Goal: Task Accomplishment & Management: Complete application form

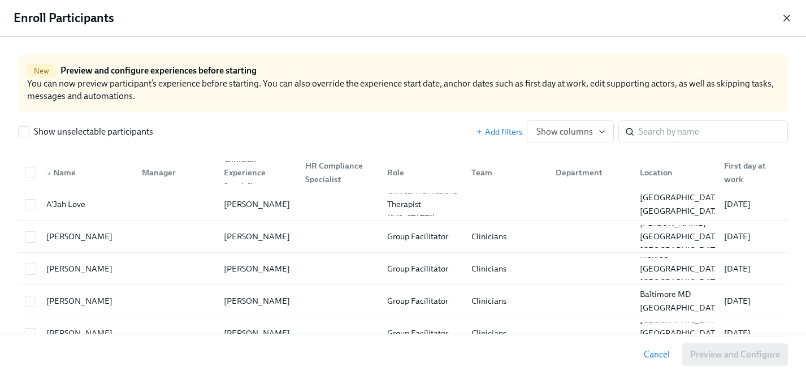
click at [788, 18] on icon "button" at bounding box center [787, 18] width 6 height 6
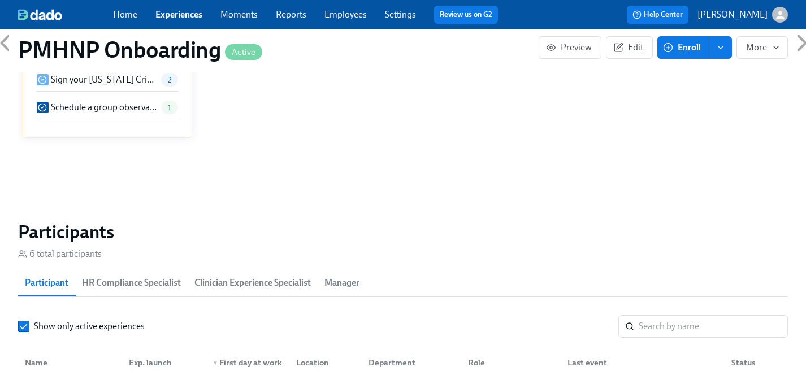
click at [686, 50] on span "Enroll" at bounding box center [683, 47] width 36 height 11
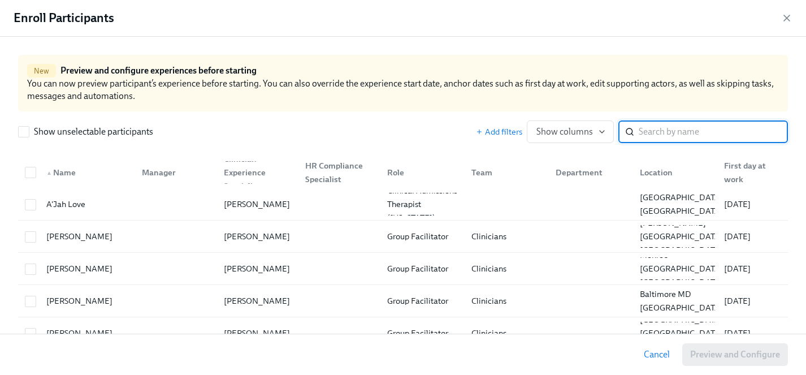
click at [686, 130] on input "search" at bounding box center [713, 131] width 149 height 23
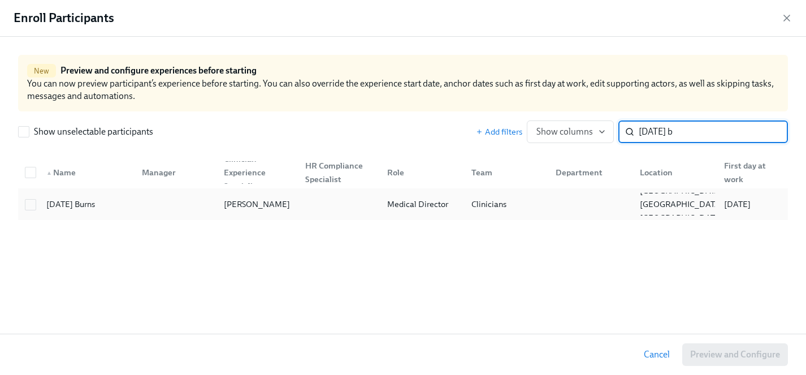
type input "[DATE] b"
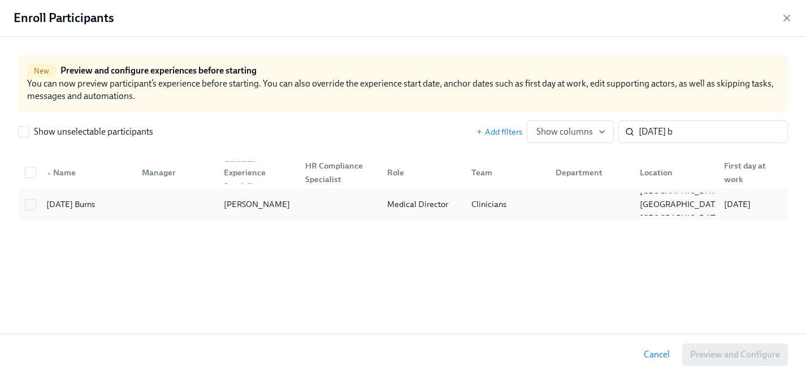
click at [78, 204] on div "[DATE] Burns" at bounding box center [71, 204] width 58 height 14
checkbox input "true"
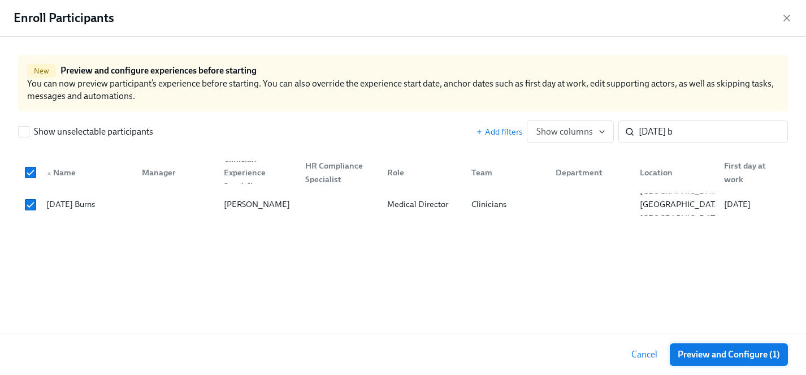
click at [731, 356] on span "Preview and Configure (1)" at bounding box center [729, 354] width 102 height 11
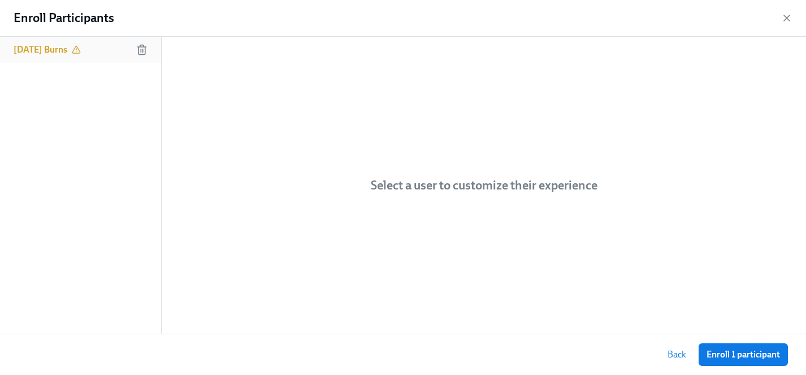
click at [54, 50] on h6 "[DATE] Burns" at bounding box center [41, 50] width 54 height 12
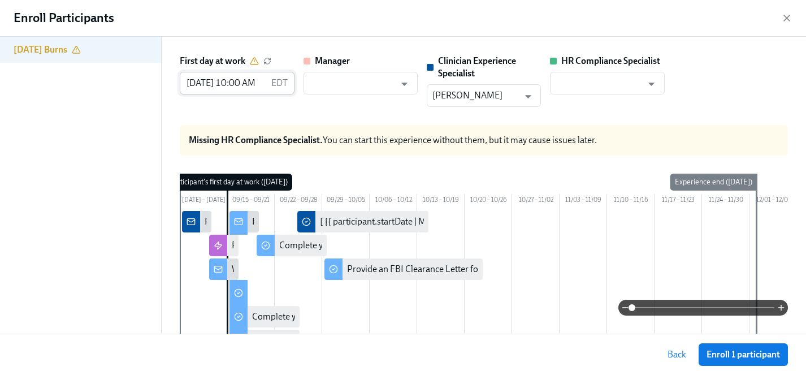
click at [207, 85] on input "09/15/2025 10:00 AM" at bounding box center [223, 83] width 86 height 23
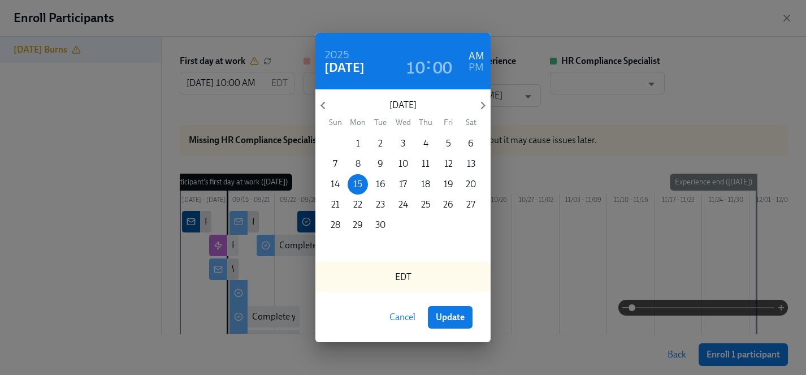
click at [357, 165] on p "8" at bounding box center [358, 164] width 5 height 12
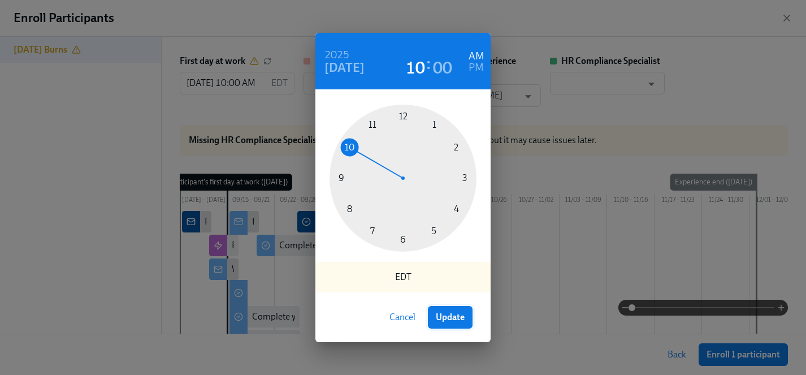
click at [465, 318] on button "Update" at bounding box center [450, 317] width 45 height 23
type input "09/08/2025 10:00 AM"
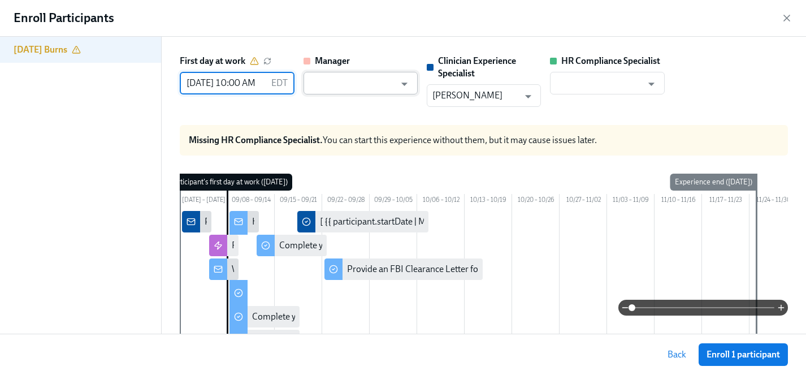
click at [365, 80] on input "text" at bounding box center [352, 83] width 86 height 23
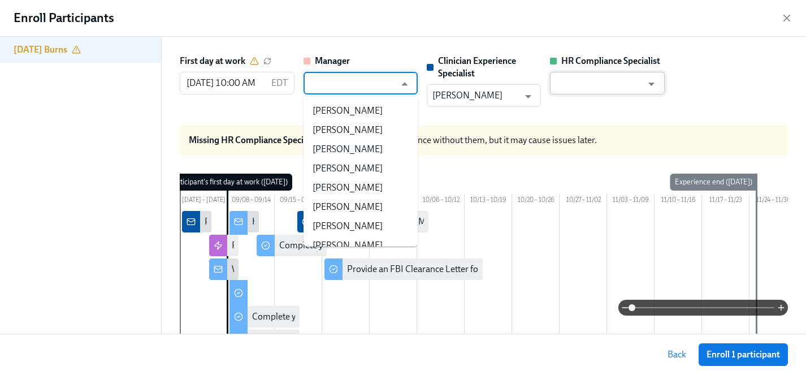
click at [589, 81] on input "text" at bounding box center [599, 83] width 86 height 23
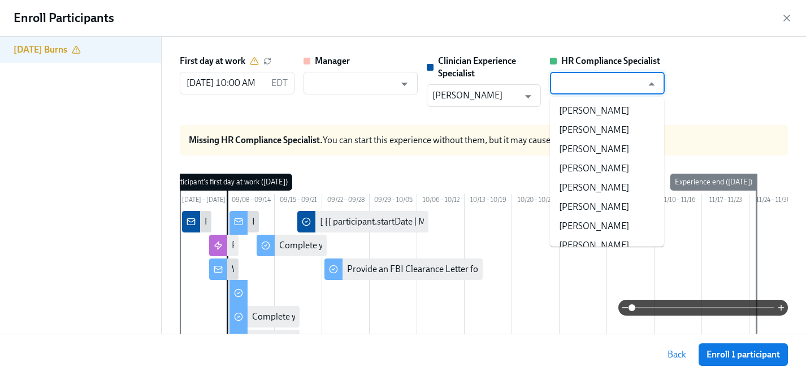
type input "r"
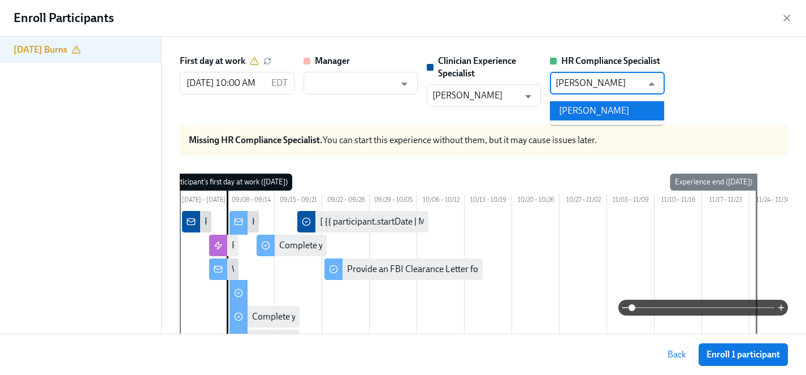
click at [609, 109] on li "[PERSON_NAME]" at bounding box center [607, 110] width 114 height 19
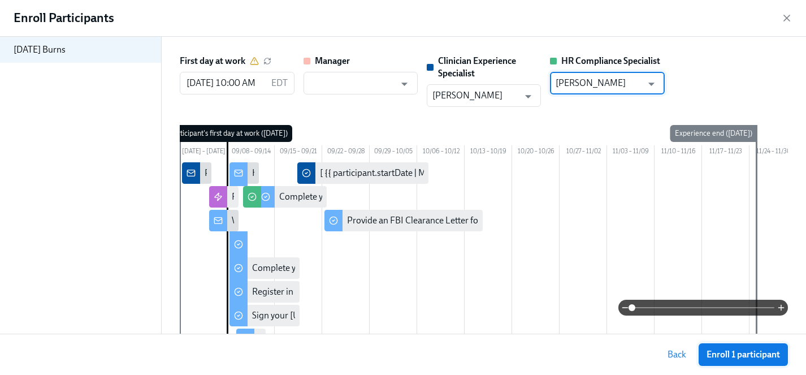
type input "[PERSON_NAME]"
click at [733, 354] on span "Enroll 1 participant" at bounding box center [743, 354] width 73 height 11
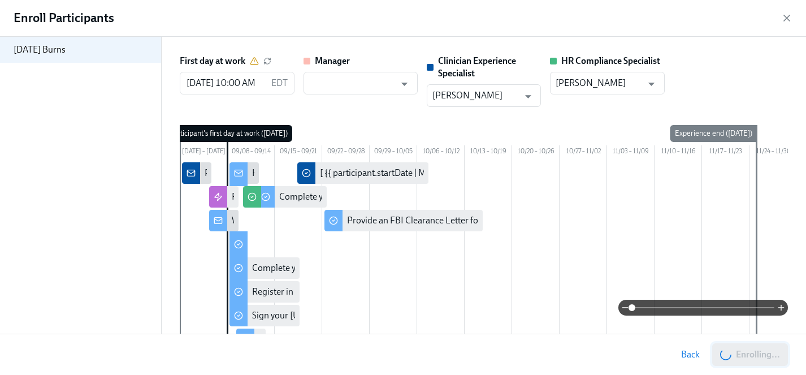
scroll to position [0, 5652]
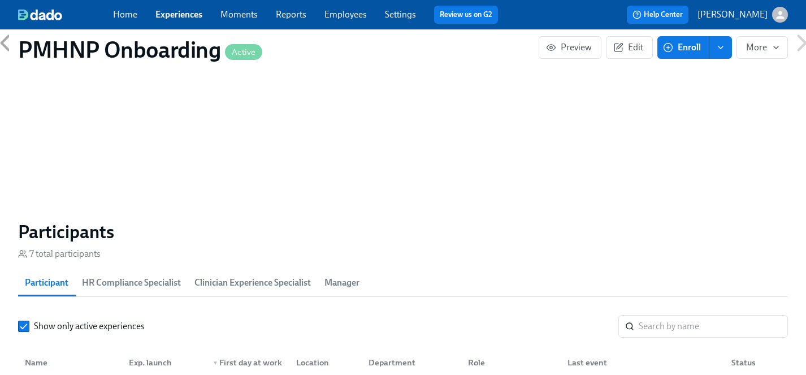
click at [189, 10] on link "Experiences" at bounding box center [178, 14] width 47 height 11
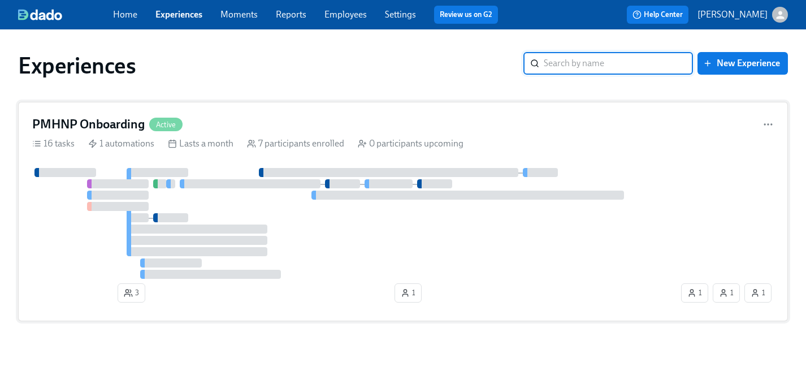
click at [359, 234] on div at bounding box center [355, 223] width 647 height 111
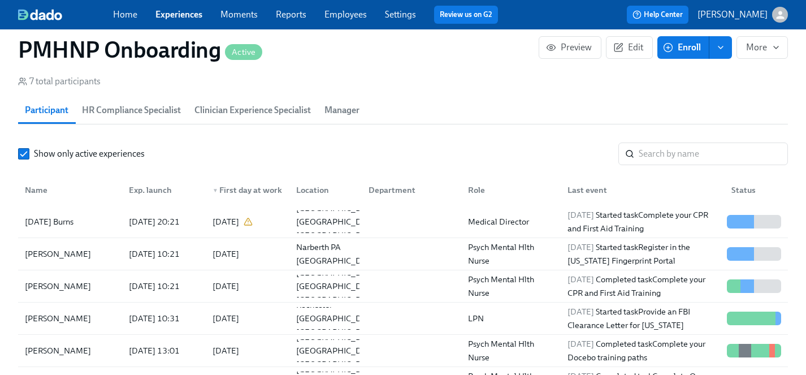
scroll to position [1102, 0]
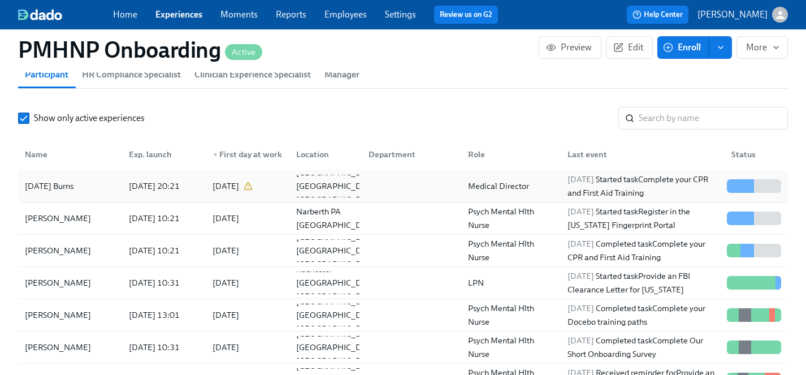
click at [58, 186] on div "Tuesday Burns" at bounding box center [49, 186] width 58 height 14
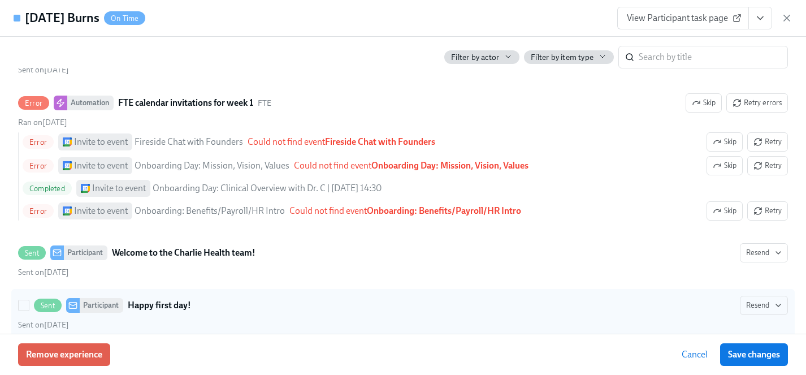
scroll to position [444, 0]
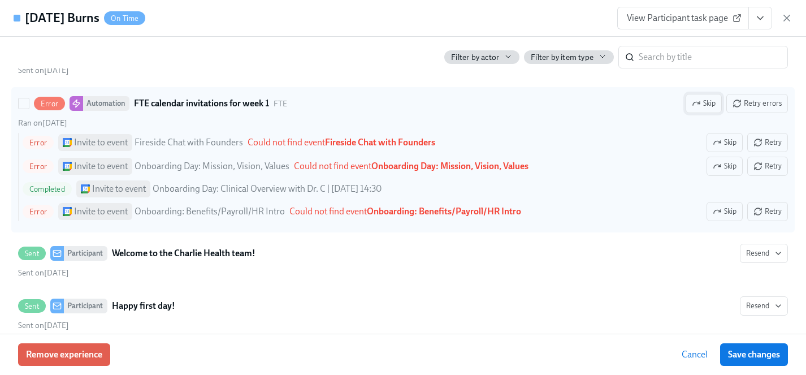
click at [706, 109] on span "Skip" at bounding box center [704, 103] width 24 height 11
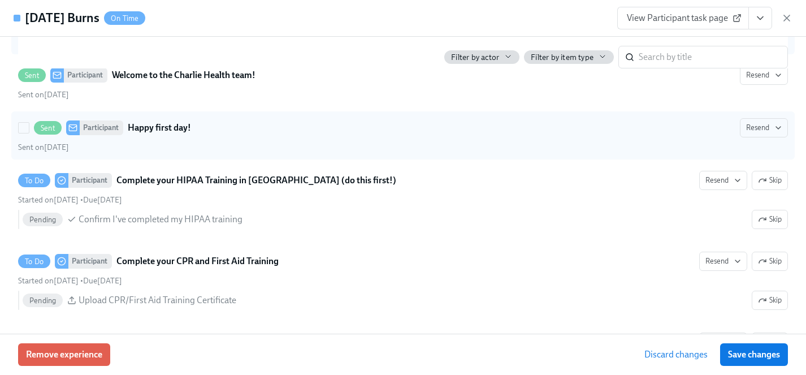
scroll to position [613, 0]
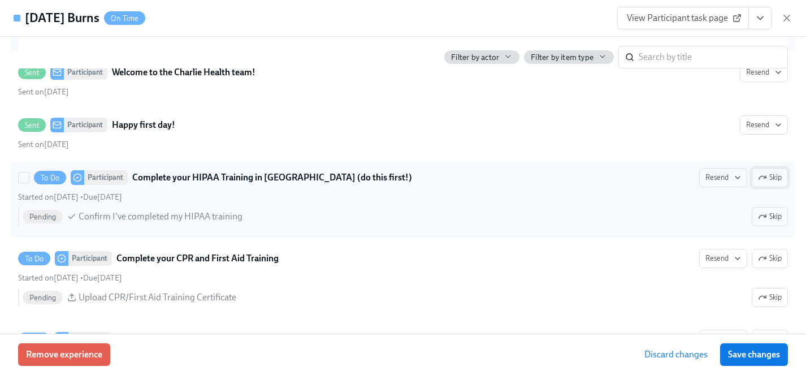
click at [772, 183] on span "Skip" at bounding box center [770, 177] width 24 height 11
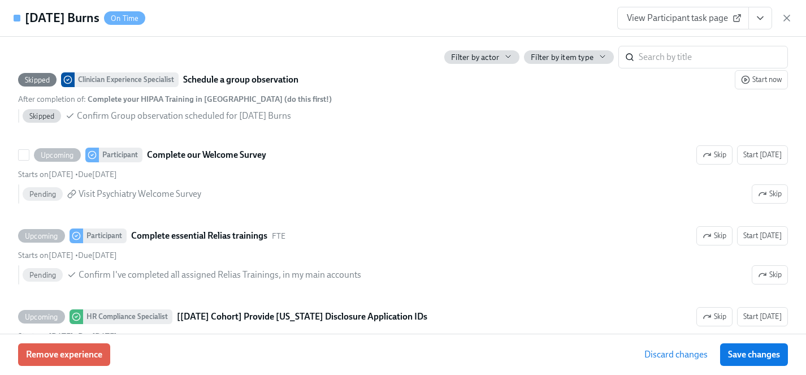
scroll to position [1040, 0]
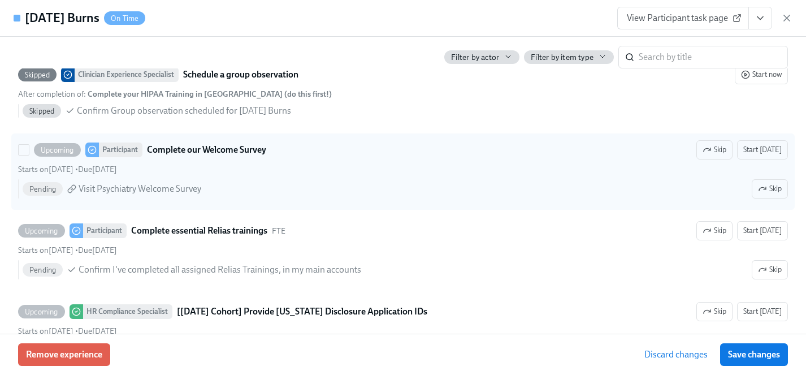
click at [717, 155] on span "Skip" at bounding box center [715, 149] width 24 height 11
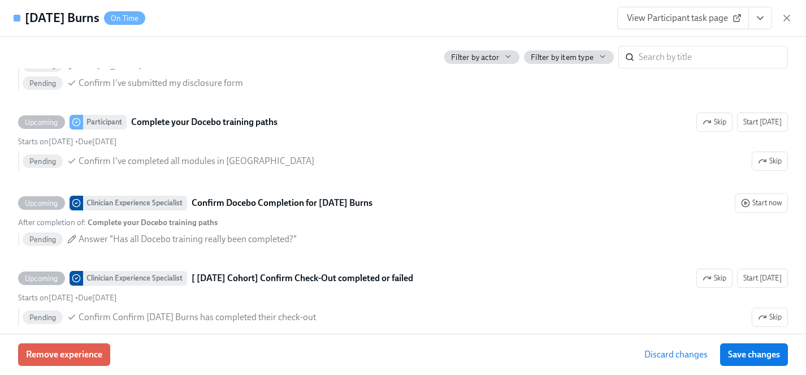
scroll to position [1405, 0]
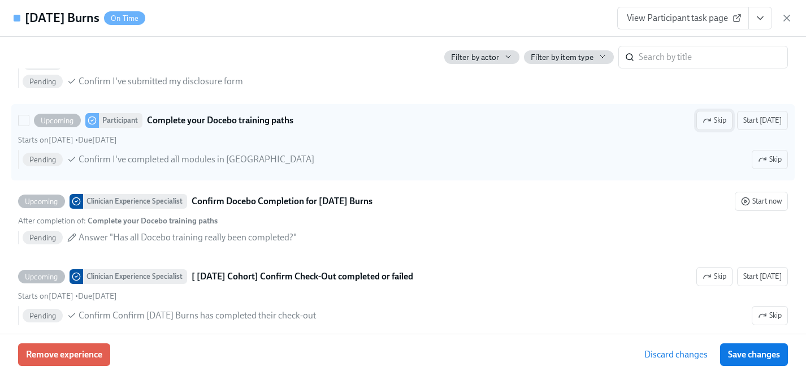
click at [724, 126] on span "Skip" at bounding box center [715, 120] width 24 height 11
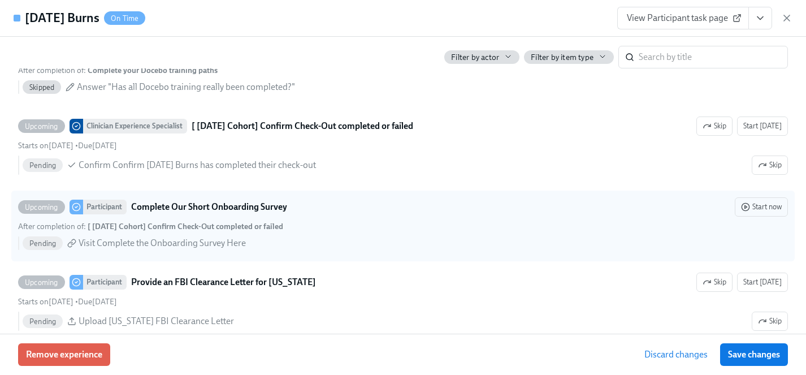
scroll to position [1590, 0]
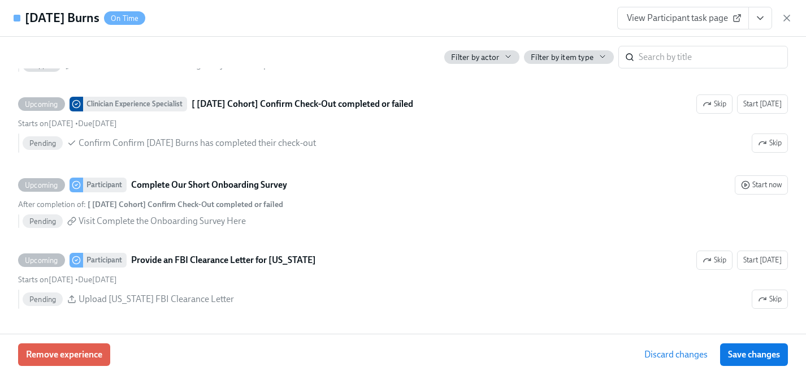
click at [767, 353] on span "Save changes" at bounding box center [754, 354] width 52 height 11
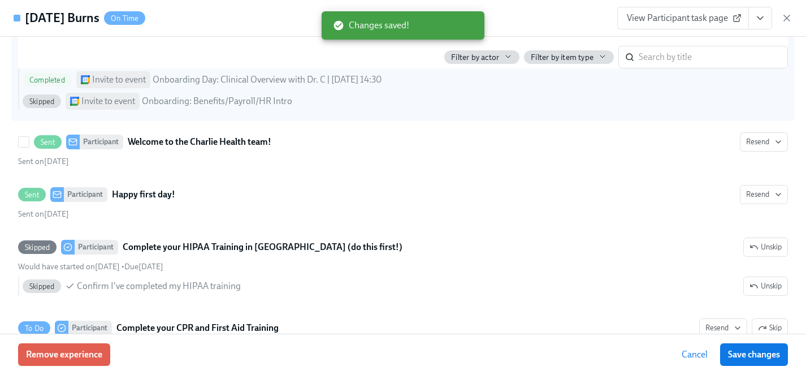
scroll to position [0, 0]
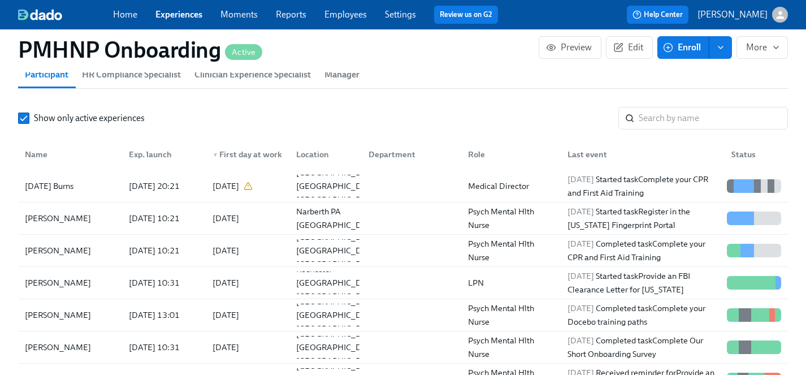
click at [180, 18] on link "Experiences" at bounding box center [178, 14] width 47 height 11
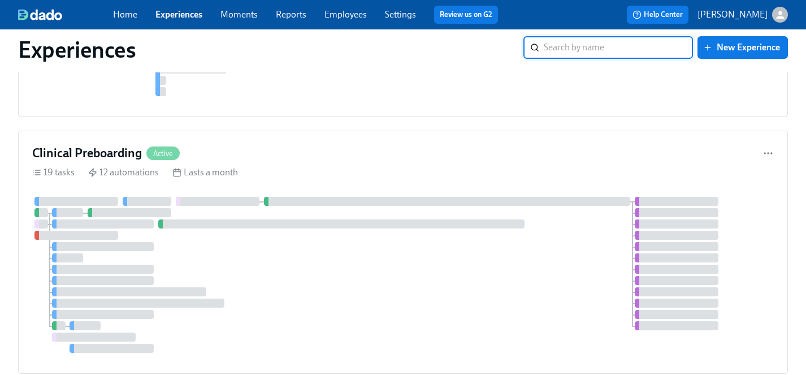
scroll to position [1660, 0]
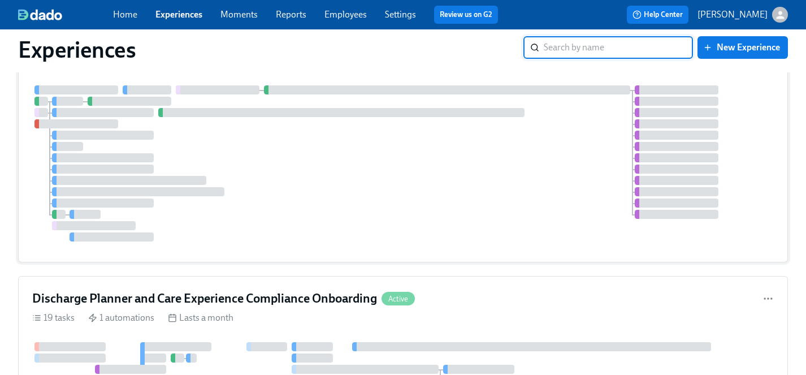
click at [335, 174] on div at bounding box center [403, 163] width 742 height 156
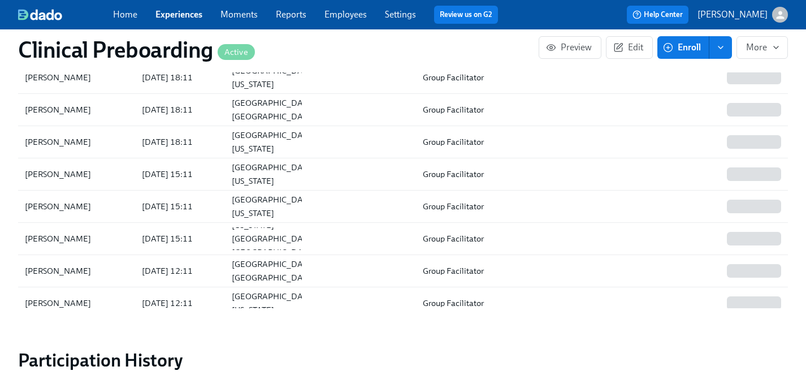
scroll to position [1305, 0]
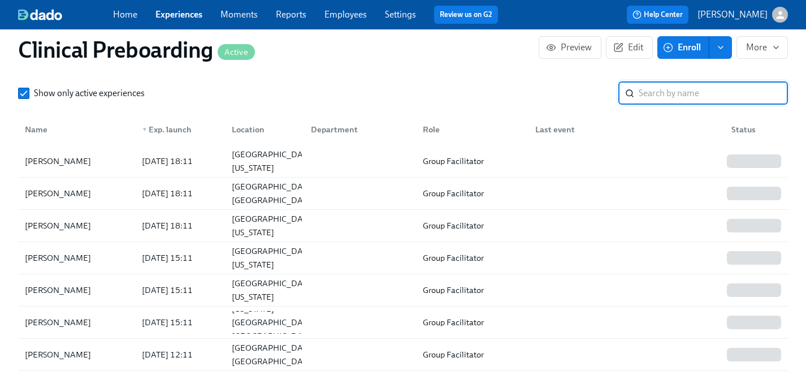
click at [672, 96] on input "search" at bounding box center [713, 93] width 149 height 23
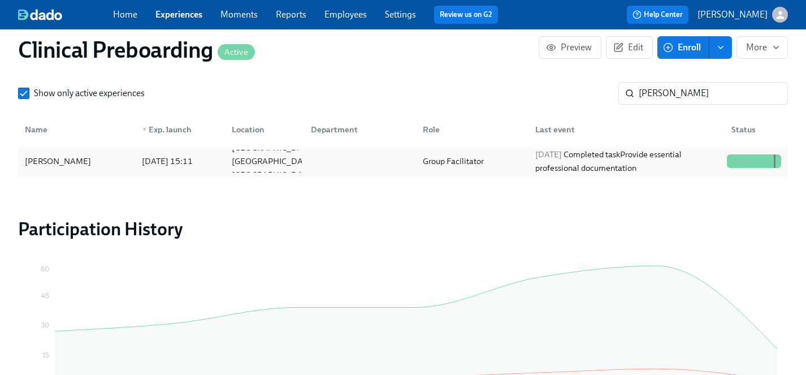
click at [50, 157] on div "Jessica Wise" at bounding box center [57, 161] width 75 height 14
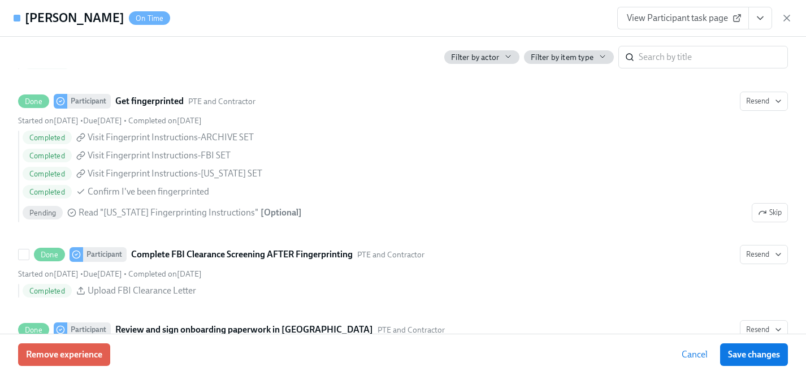
scroll to position [1610, 0]
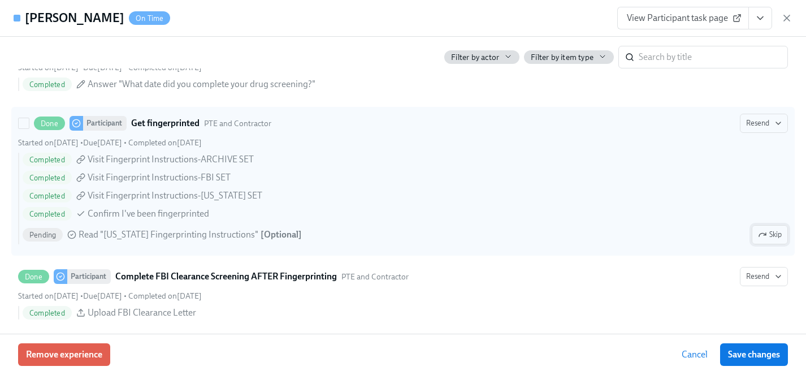
click at [763, 236] on icon "button" at bounding box center [762, 234] width 9 height 9
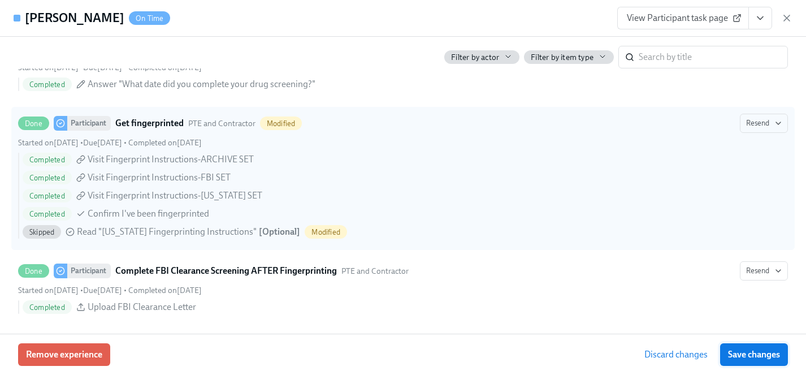
click at [737, 356] on span "Save changes" at bounding box center [754, 354] width 52 height 11
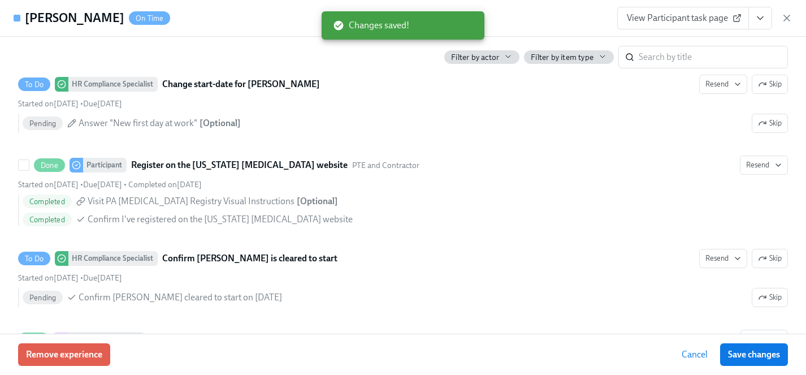
scroll to position [2218, 0]
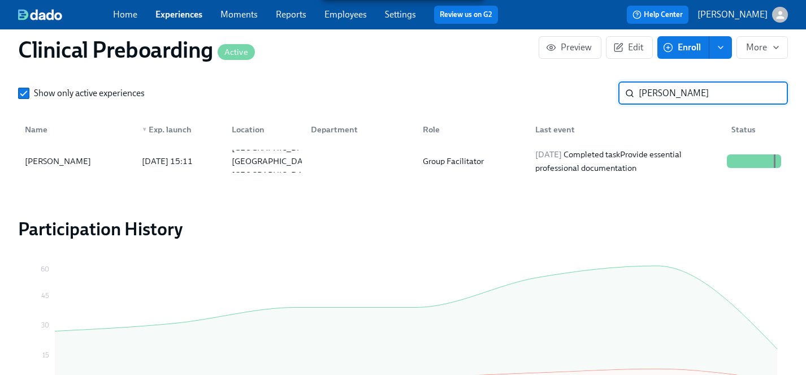
drag, startPoint x: 702, startPoint y: 97, endPoint x: 491, endPoint y: 94, distance: 210.9
click at [491, 94] on div "Show only active experiences jessica wise ​" at bounding box center [403, 93] width 770 height 23
type input "jason norman"
click at [66, 163] on div "Jason Norman" at bounding box center [57, 161] width 75 height 14
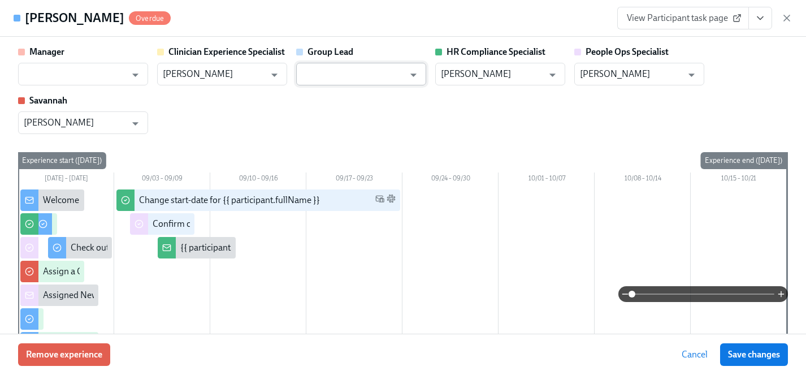
click at [347, 69] on input "text" at bounding box center [353, 74] width 102 height 23
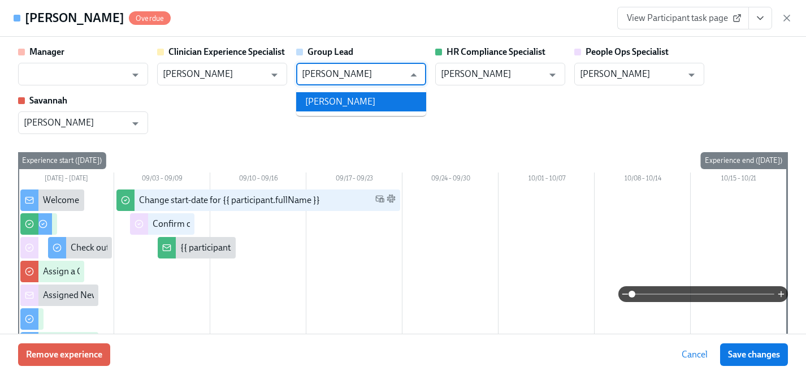
drag, startPoint x: 336, startPoint y: 101, endPoint x: 327, endPoint y: 101, distance: 9.1
click at [336, 101] on li "Todd Johnston" at bounding box center [361, 101] width 130 height 19
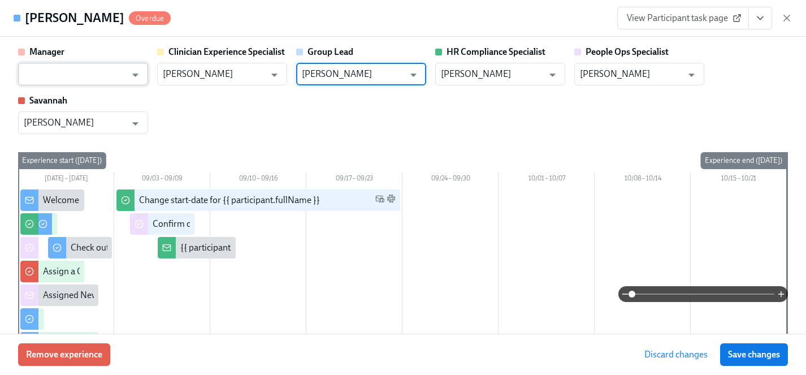
type input "Todd Johnston"
click at [65, 70] on input "text" at bounding box center [75, 74] width 102 height 23
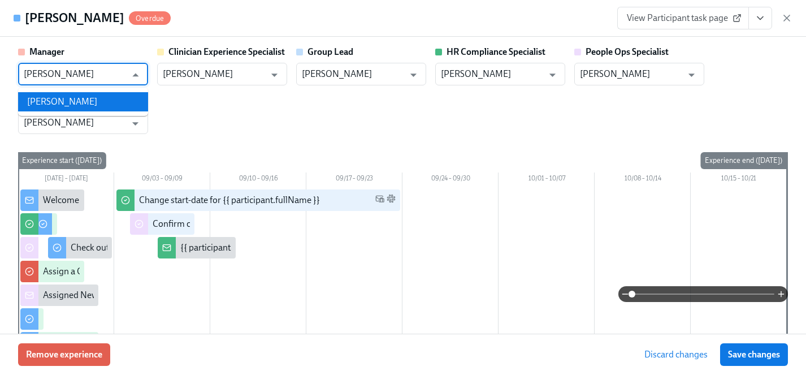
click at [63, 101] on li "Todd Johnston" at bounding box center [83, 101] width 130 height 19
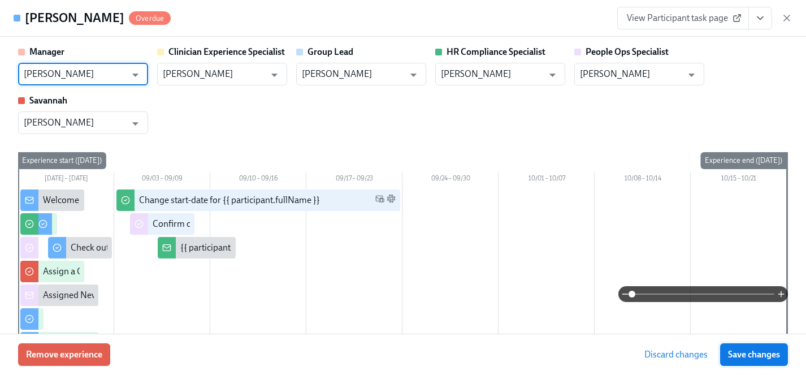
type input "Todd Johnston"
click at [746, 353] on span "Save changes" at bounding box center [754, 354] width 52 height 11
type input "Todd Johnston"
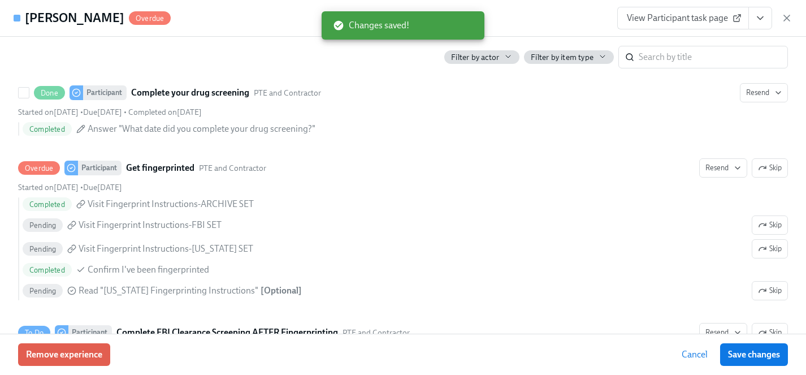
scroll to position [1543, 0]
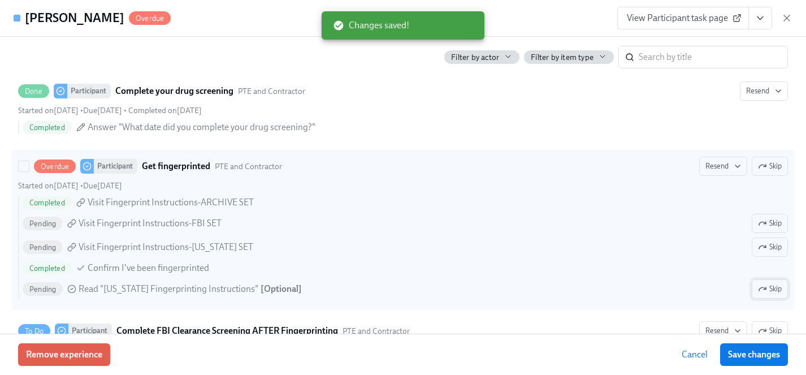
click at [779, 294] on span "Skip" at bounding box center [770, 288] width 24 height 11
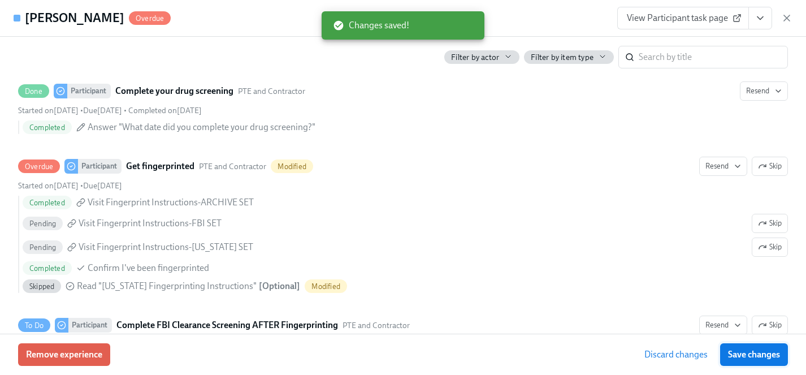
click at [763, 355] on span "Save changes" at bounding box center [754, 354] width 52 height 11
click at [678, 16] on span "View Participant task page" at bounding box center [683, 17] width 113 height 11
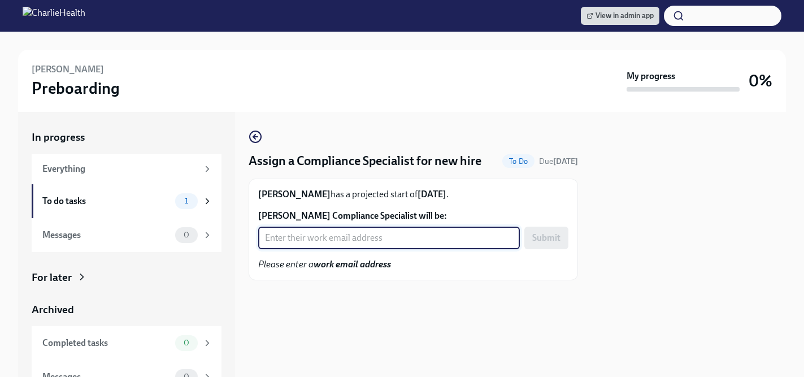
click at [289, 240] on input "Dorothea Terenzi's Compliance Specialist will be:" at bounding box center [389, 238] width 262 height 23
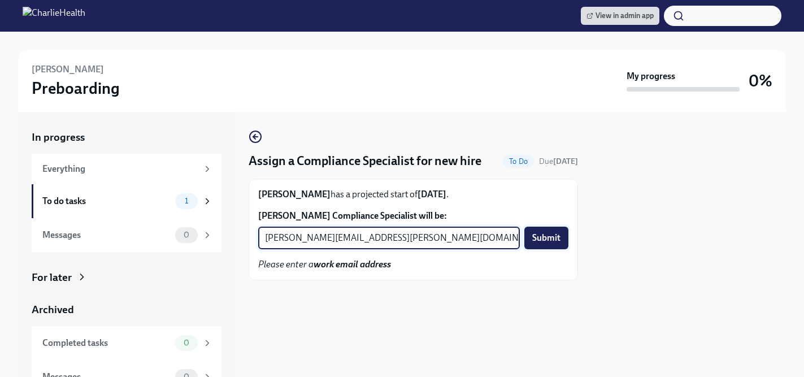
type input "michelle.winograd@charliehealth.com"
click at [539, 233] on span "Submit" at bounding box center [547, 237] width 28 height 11
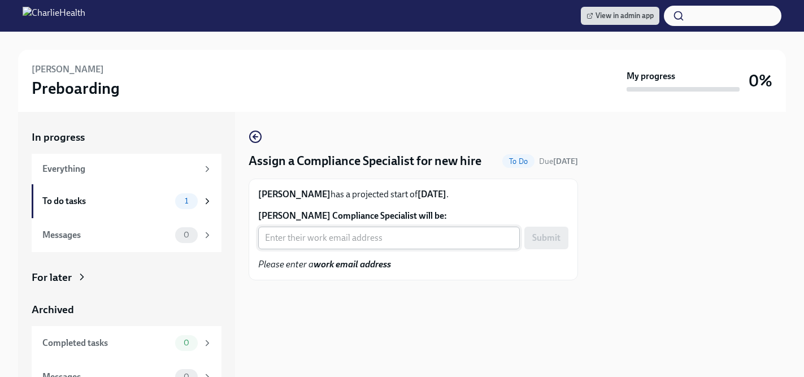
click at [336, 237] on input "Latossya Williams's Compliance Specialist will be:" at bounding box center [389, 238] width 262 height 23
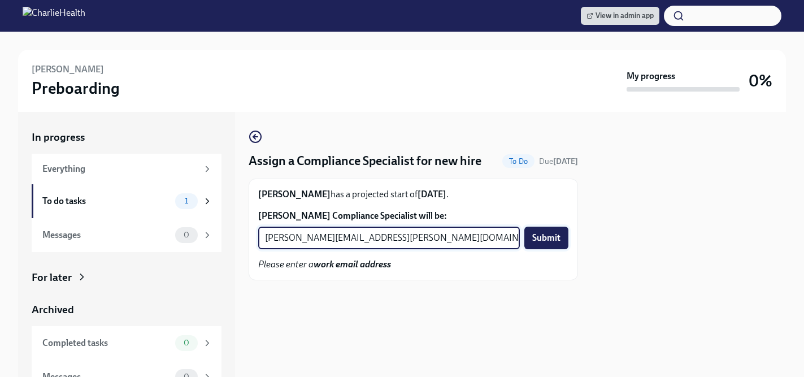
type input "tyler.pieper@charliehealth.com"
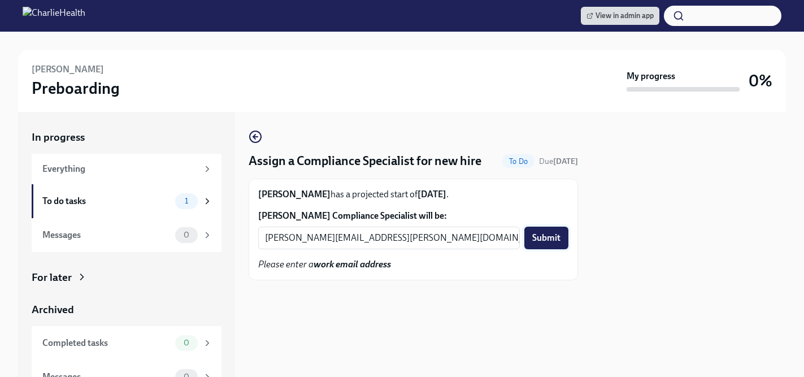
click at [543, 241] on span "Submit" at bounding box center [547, 237] width 28 height 11
click at [357, 240] on input "Mark Durso's Compliance Specialist will be:" at bounding box center [389, 238] width 262 height 23
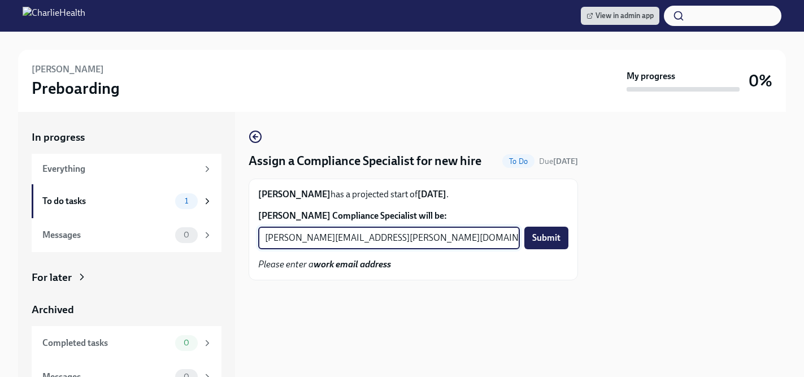
type input "kristy.johnson@charliehealth.com"
click at [553, 237] on span "Submit" at bounding box center [547, 237] width 28 height 11
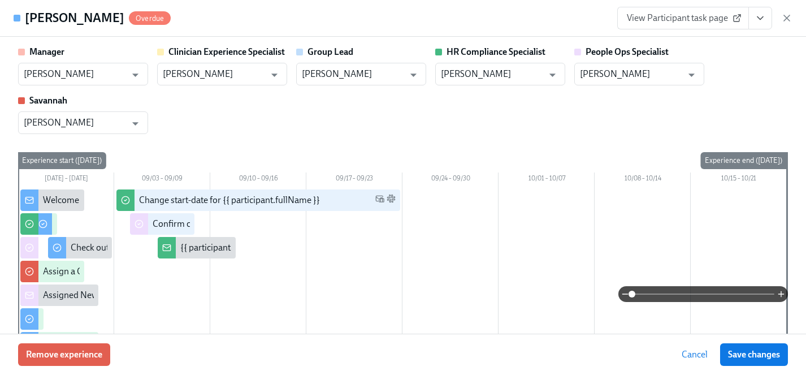
scroll to position [1305, 0]
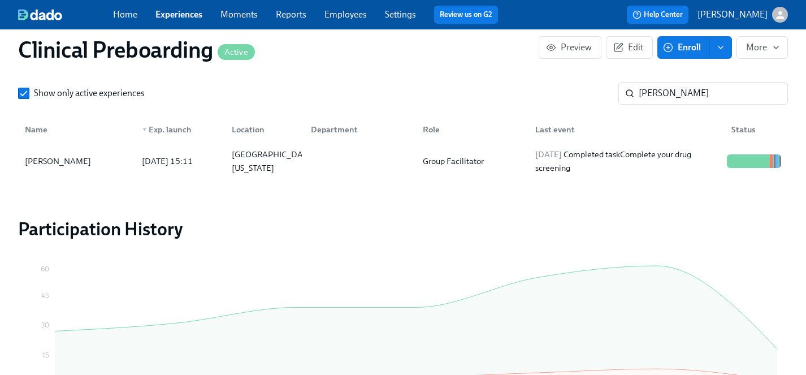
scroll to position [12, 0]
click at [171, 14] on link "Experiences" at bounding box center [178, 14] width 47 height 11
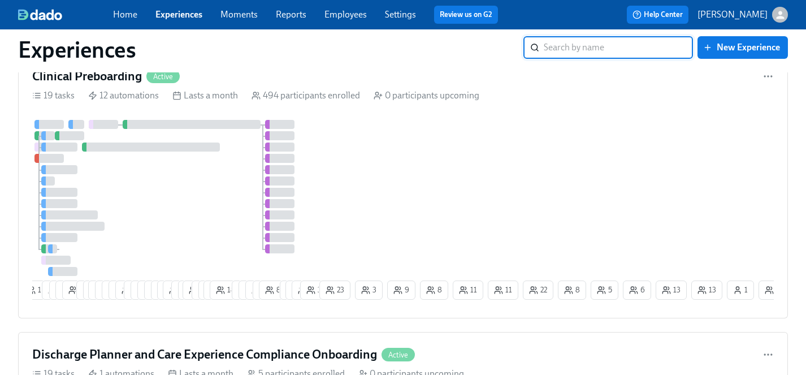
scroll to position [1736, 0]
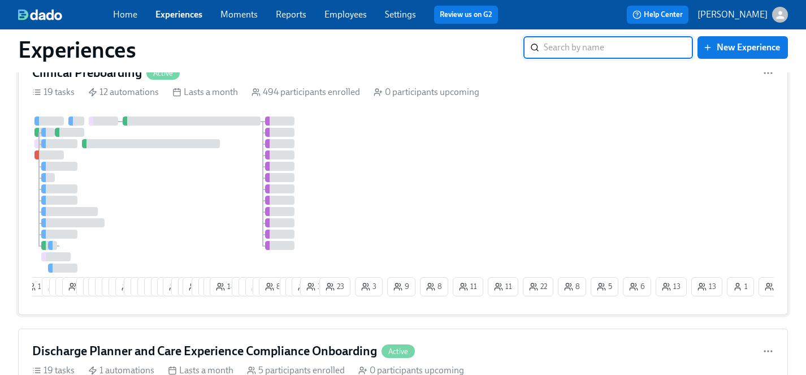
click at [214, 210] on div at bounding box center [174, 194] width 285 height 156
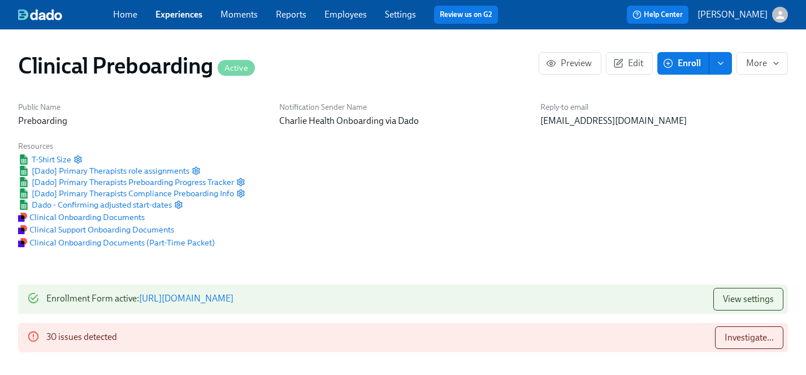
scroll to position [1314, 0]
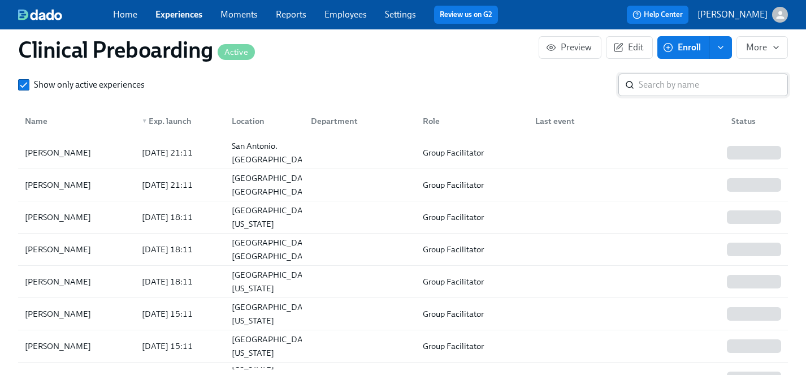
click at [650, 85] on input "search" at bounding box center [713, 84] width 149 height 23
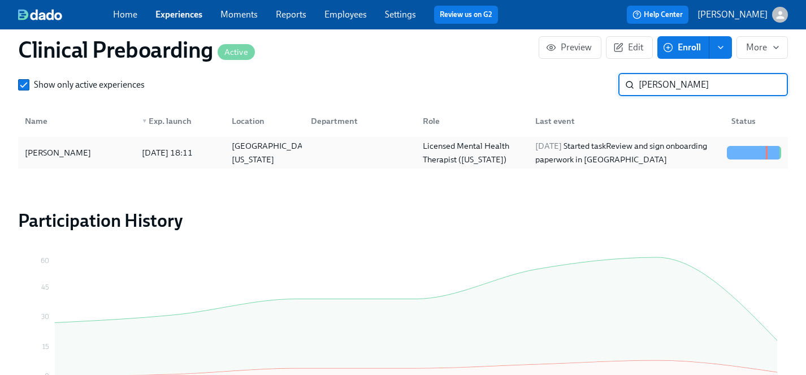
type input "durso"
click at [50, 144] on div "Mark Durso" at bounding box center [76, 152] width 113 height 23
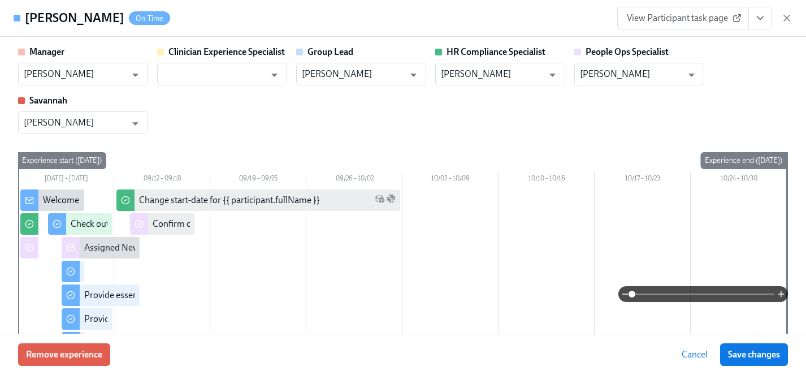
scroll to position [1, 0]
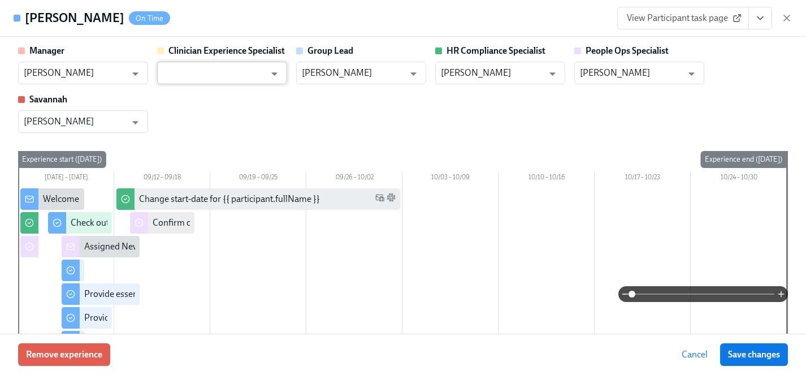
click at [214, 64] on input "text" at bounding box center [214, 73] width 102 height 23
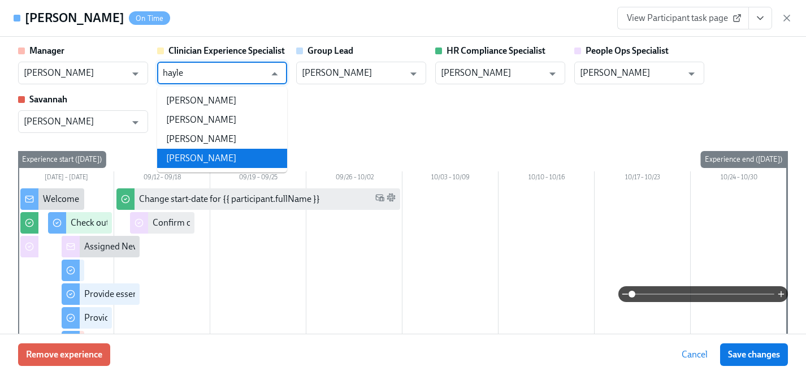
drag, startPoint x: 224, startPoint y: 142, endPoint x: 217, endPoint y: 159, distance: 18.7
click at [217, 159] on ul "Haylee Dixon Hayley Ballentine Hayley Beck Haylee Bova" at bounding box center [222, 129] width 130 height 86
click at [217, 159] on li "Haylee Bova" at bounding box center [222, 158] width 130 height 19
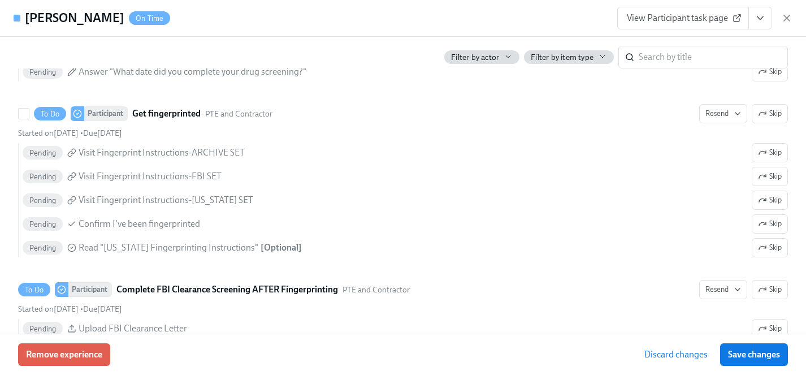
scroll to position [1791, 0]
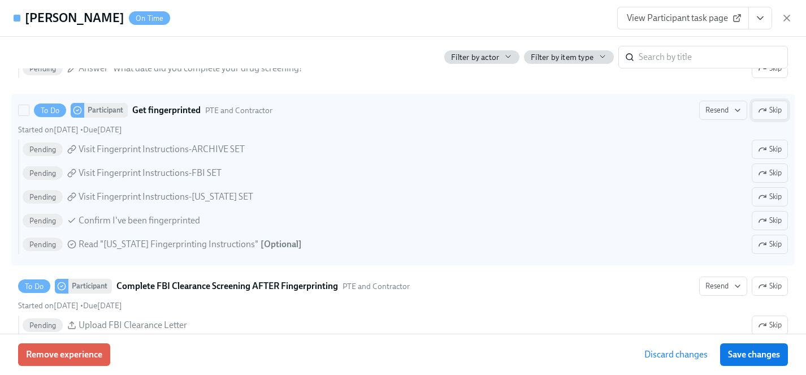
type input "Haylee Bova"
click at [777, 105] on span "Skip" at bounding box center [770, 110] width 24 height 11
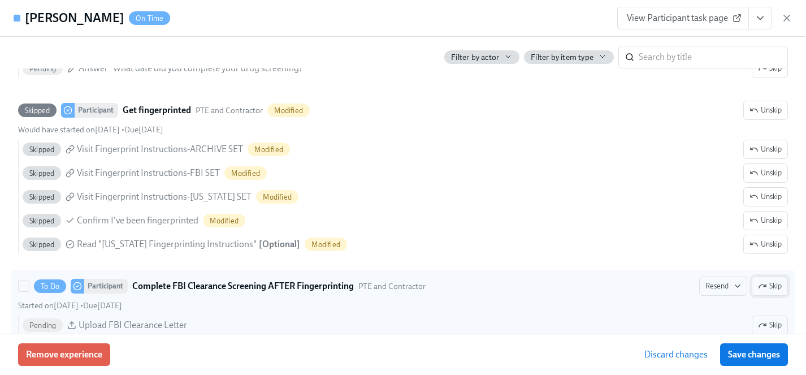
click at [775, 286] on span "Skip" at bounding box center [770, 285] width 24 height 11
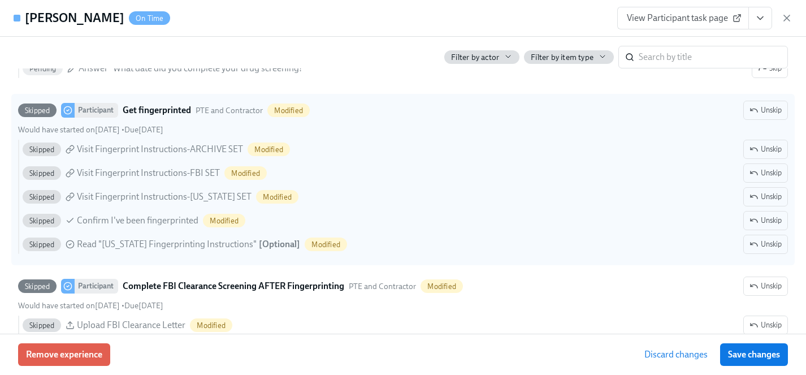
drag, startPoint x: 763, startPoint y: 356, endPoint x: 630, endPoint y: 180, distance: 220.4
click at [763, 356] on span "Save changes" at bounding box center [754, 354] width 52 height 11
type input "Haylee Bova"
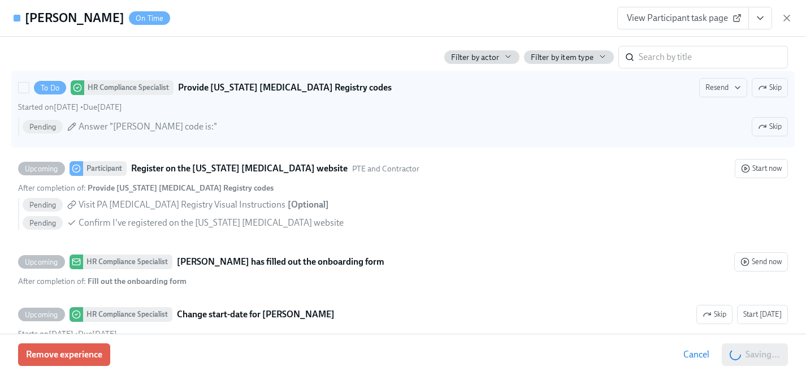
scroll to position [2120, 0]
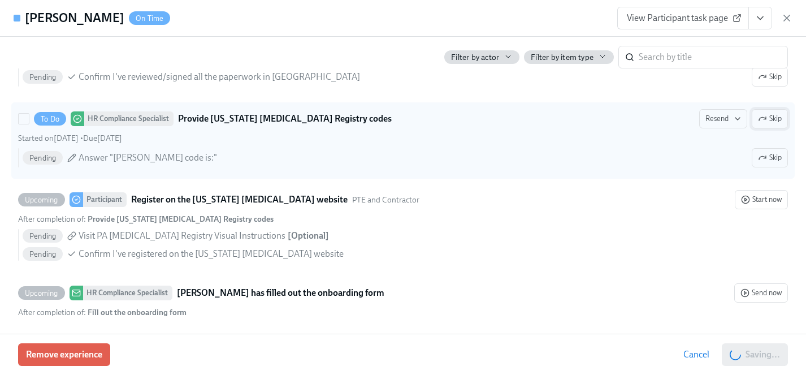
click at [773, 116] on span "Skip" at bounding box center [770, 118] width 24 height 11
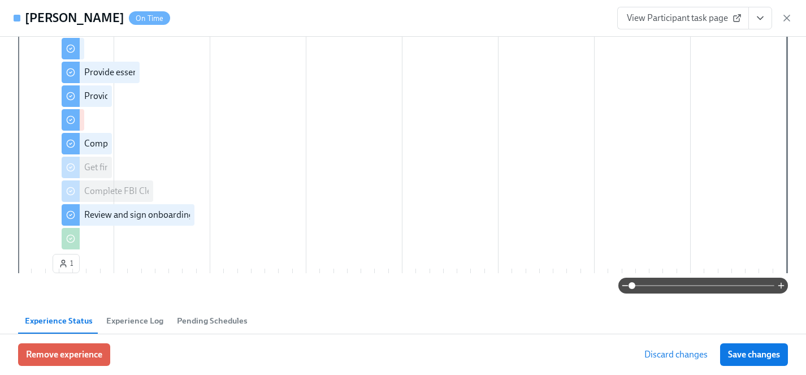
scroll to position [191, 0]
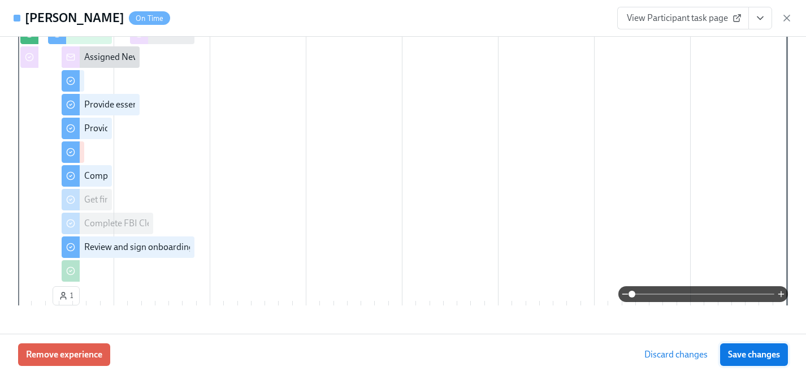
click at [747, 347] on button "Save changes" at bounding box center [754, 354] width 68 height 23
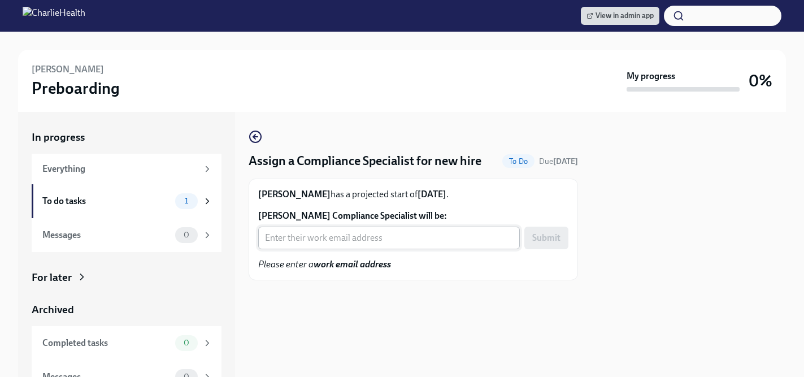
click at [315, 236] on input "Reagan Schamberg's Compliance Specialist will be:" at bounding box center [389, 238] width 262 height 23
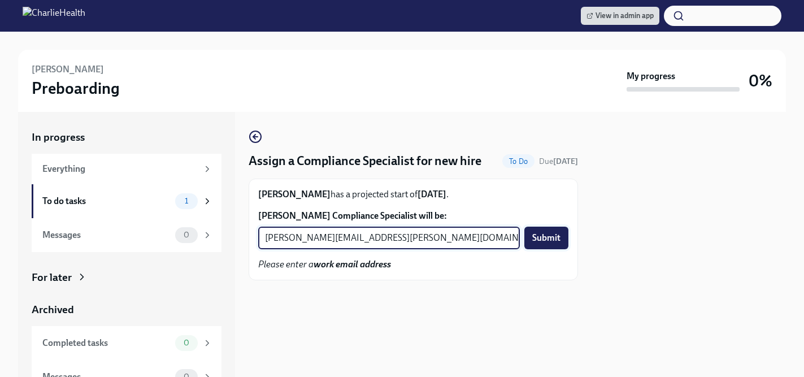
type input "briana.holloway@charliehealth.com"
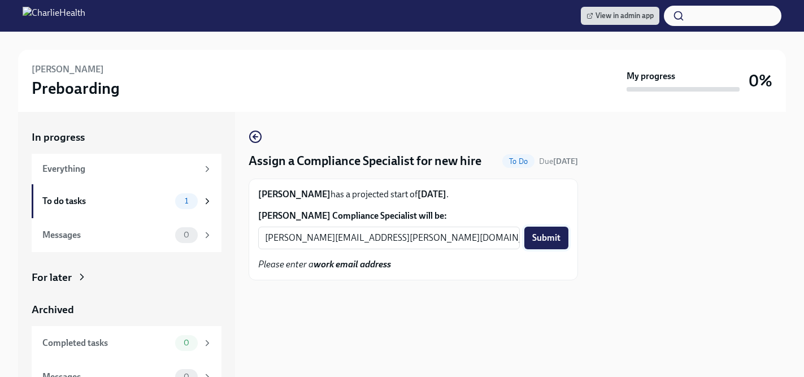
click at [544, 237] on span "Submit" at bounding box center [547, 237] width 28 height 11
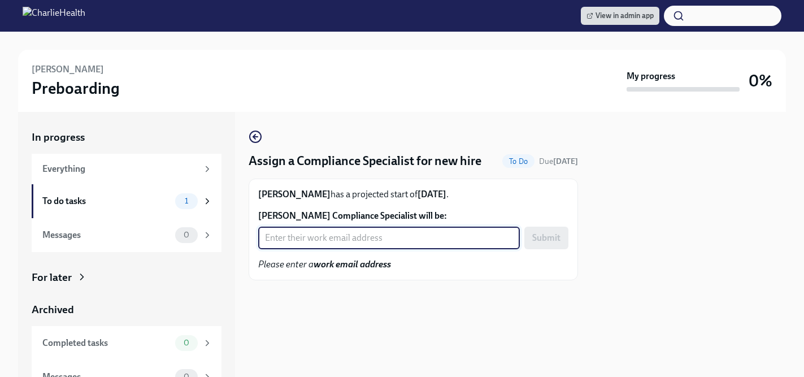
click at [319, 236] on input "[PERSON_NAME] Compliance Specialist will be:" at bounding box center [389, 238] width 262 height 23
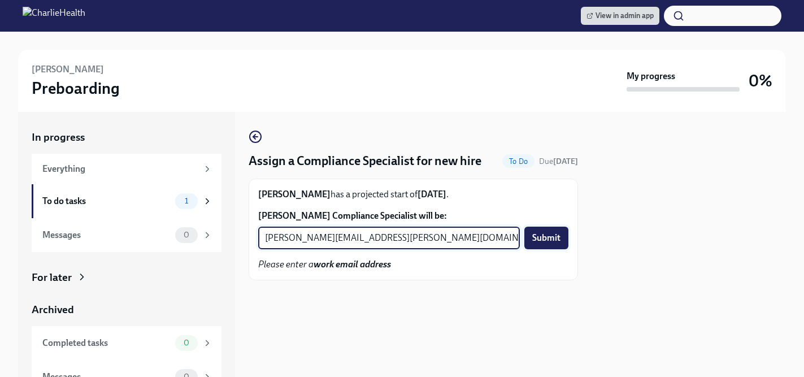
type input "[PERSON_NAME][EMAIL_ADDRESS][PERSON_NAME][DOMAIN_NAME]"
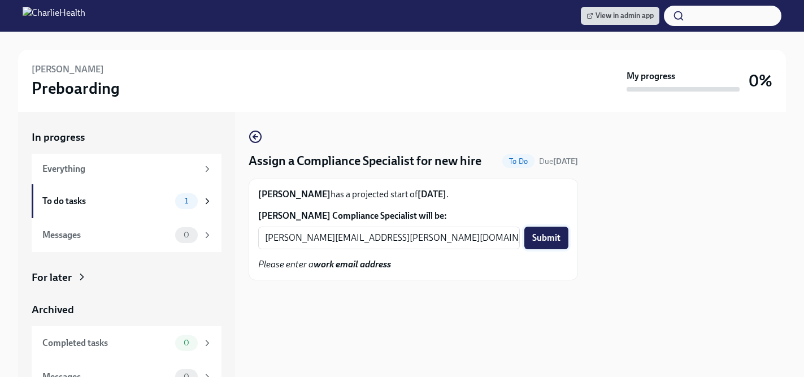
click at [539, 235] on span "Submit" at bounding box center [547, 237] width 28 height 11
click at [352, 241] on input "Lizette Serrato's Compliance Specialist will be:" at bounding box center [389, 238] width 262 height 23
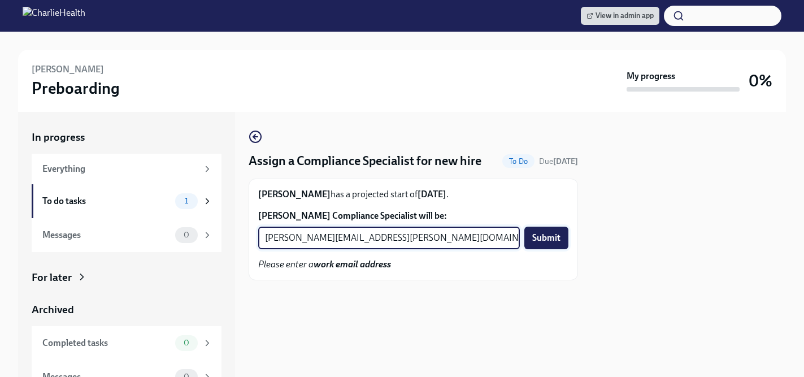
type input "[PERSON_NAME][EMAIL_ADDRESS][PERSON_NAME][DOMAIN_NAME]"
click at [543, 239] on span "Submit" at bounding box center [547, 237] width 28 height 11
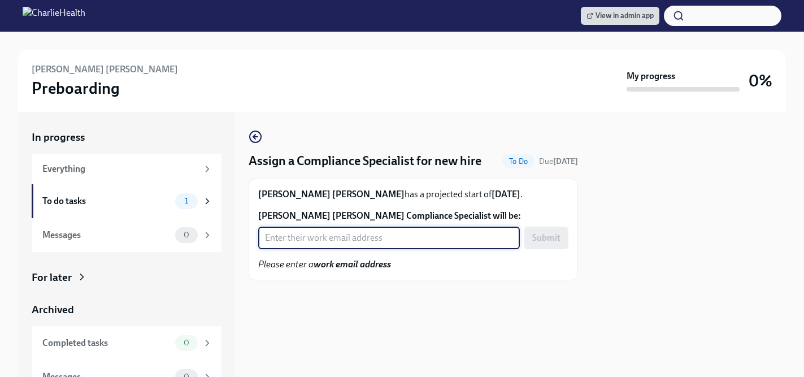
click at [353, 237] on input "[PERSON_NAME] [PERSON_NAME] Compliance Specialist will be:" at bounding box center [389, 238] width 262 height 23
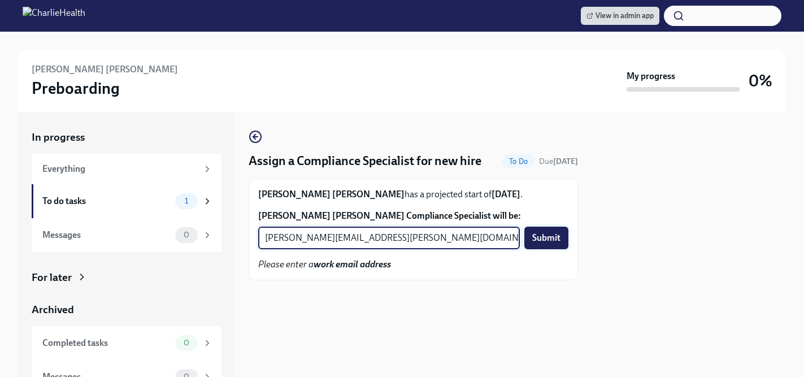
type input "[PERSON_NAME][EMAIL_ADDRESS][PERSON_NAME][DOMAIN_NAME]"
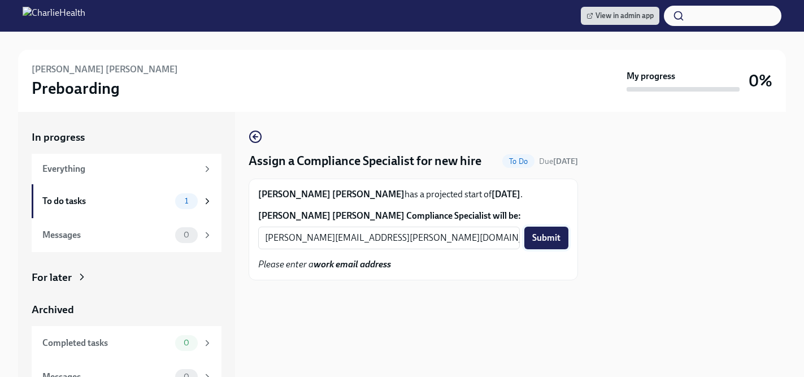
click at [542, 240] on span "Submit" at bounding box center [547, 237] width 28 height 11
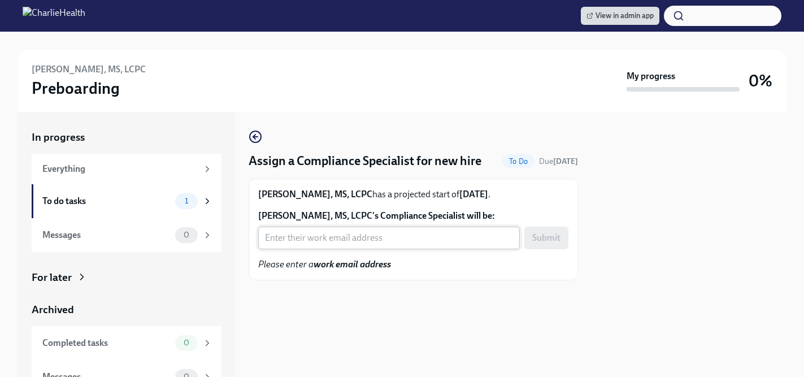
click at [319, 236] on input "[PERSON_NAME], MS, LCPC's Compliance Specialist will be:" at bounding box center [389, 238] width 262 height 23
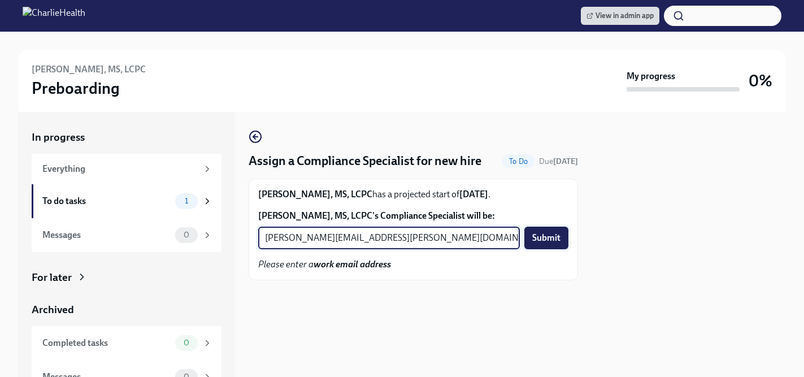
type input "[PERSON_NAME][EMAIL_ADDRESS][PERSON_NAME][DOMAIN_NAME]"
click at [548, 231] on button "Submit" at bounding box center [547, 238] width 44 height 23
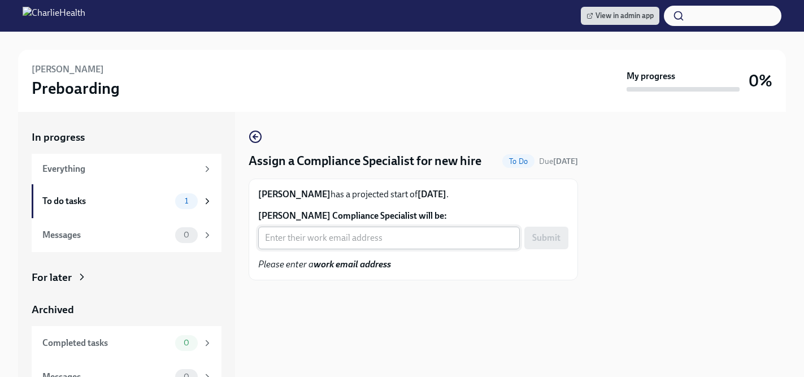
click at [291, 237] on input "[PERSON_NAME] Compliance Specialist will be:" at bounding box center [389, 238] width 262 height 23
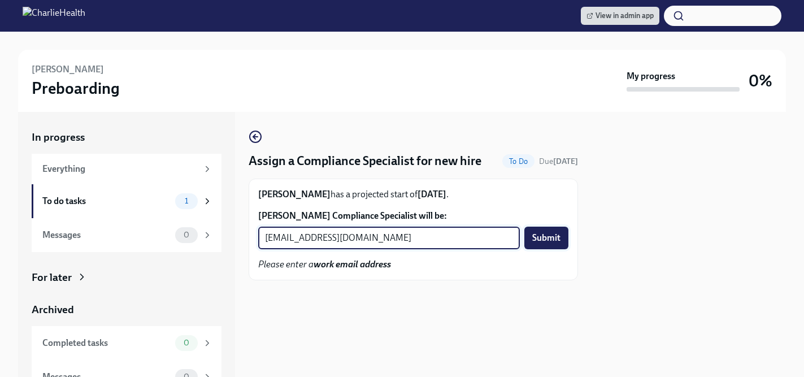
type input "[EMAIL_ADDRESS][DOMAIN_NAME]"
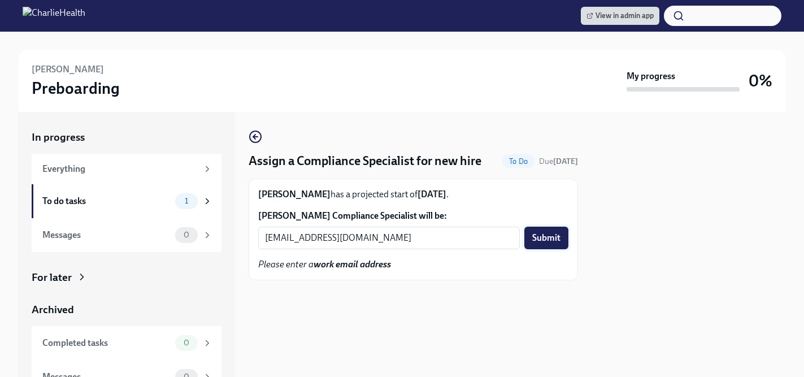
click at [550, 239] on span "Submit" at bounding box center [547, 237] width 28 height 11
click at [326, 240] on input "[PERSON_NAME] Compliance Specialist will be:" at bounding box center [389, 238] width 262 height 23
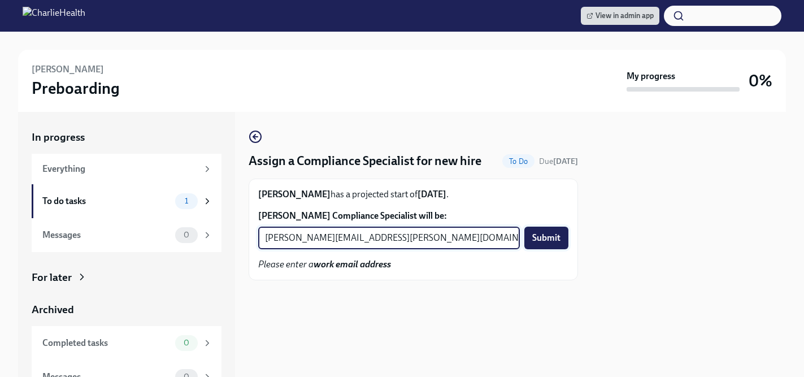
type input "[PERSON_NAME][EMAIL_ADDRESS][PERSON_NAME][DOMAIN_NAME]"
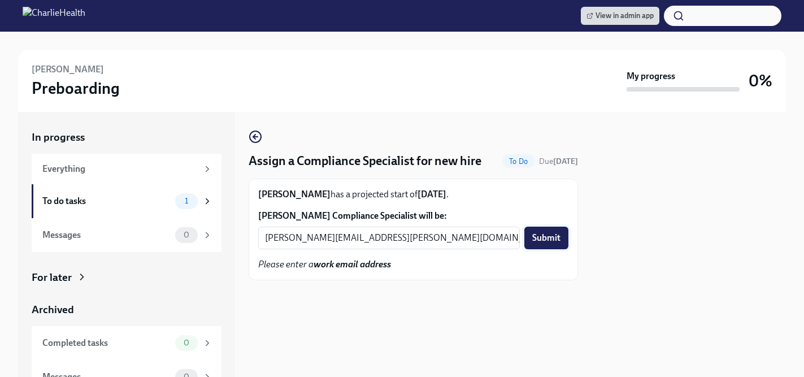
click at [549, 239] on span "Submit" at bounding box center [547, 237] width 28 height 11
click at [347, 239] on input "Ashley Griffin's Compliance Specialist will be:" at bounding box center [389, 238] width 262 height 23
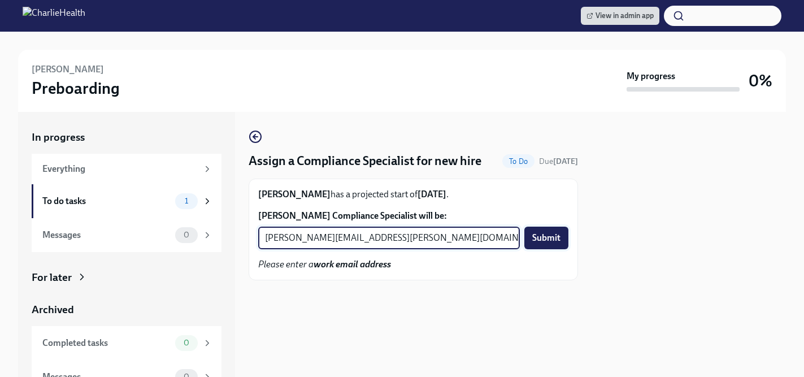
type input "michelle.winograd@charliehealth.com"
click at [550, 240] on span "Submit" at bounding box center [547, 237] width 28 height 11
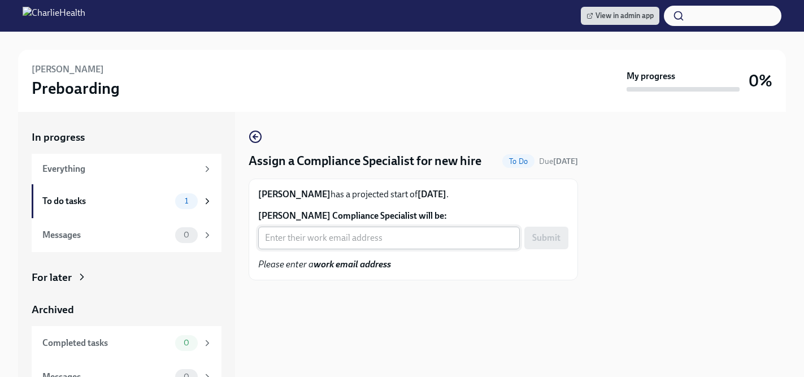
click at [391, 237] on input "[PERSON_NAME] Compliance Specialist will be:" at bounding box center [389, 238] width 262 height 23
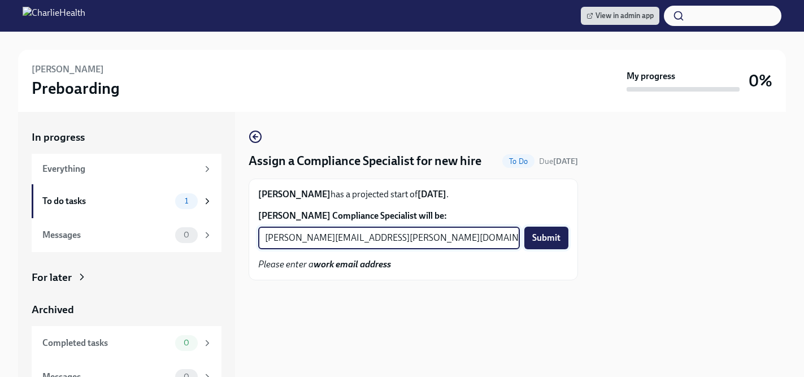
type input "[PERSON_NAME][EMAIL_ADDRESS][PERSON_NAME][DOMAIN_NAME]"
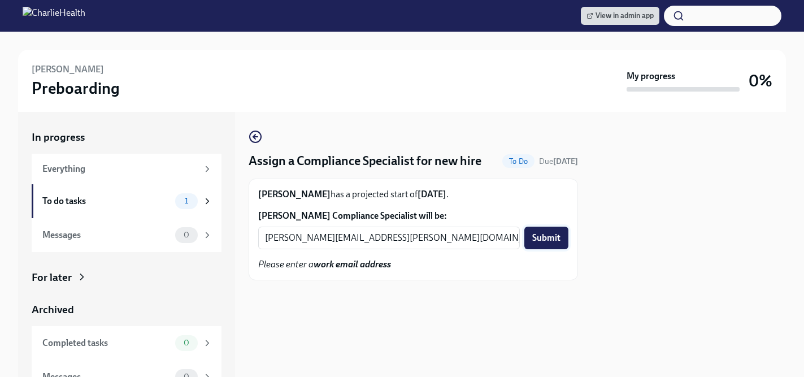
click at [550, 240] on span "Submit" at bounding box center [547, 237] width 28 height 11
click at [341, 236] on input "[PERSON_NAME] Compliance Specialist will be:" at bounding box center [389, 238] width 262 height 23
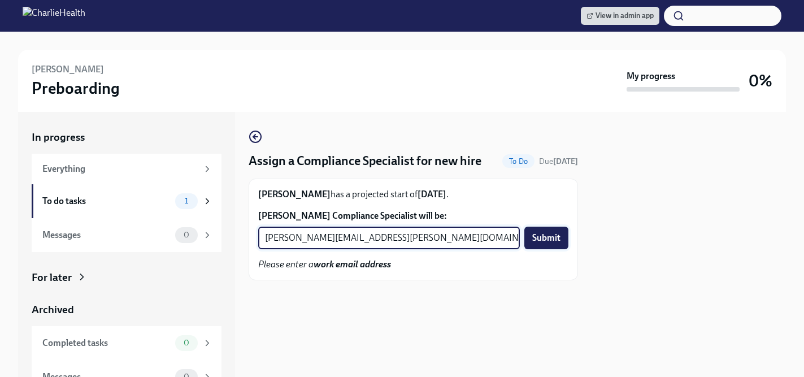
type input "[PERSON_NAME][EMAIL_ADDRESS][PERSON_NAME][DOMAIN_NAME]"
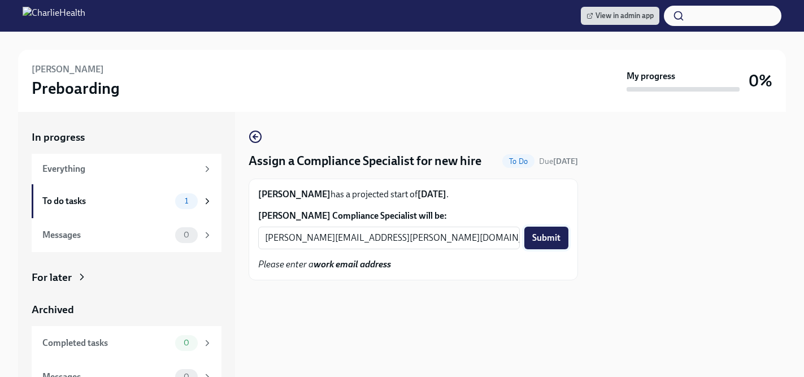
click at [566, 240] on button "Submit" at bounding box center [547, 238] width 44 height 23
